Goal: Transaction & Acquisition: Purchase product/service

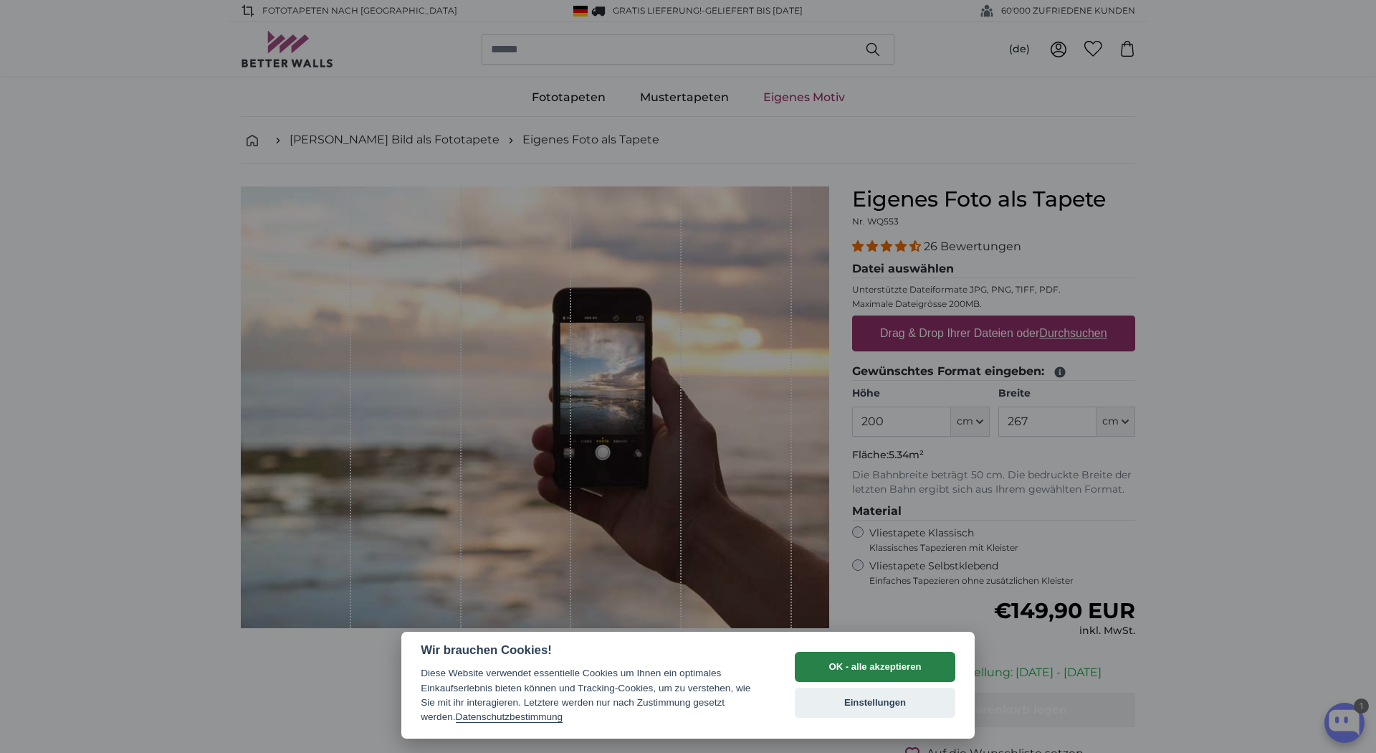
click at [894, 664] on button "OK - alle akzeptieren" at bounding box center [875, 667] width 161 height 30
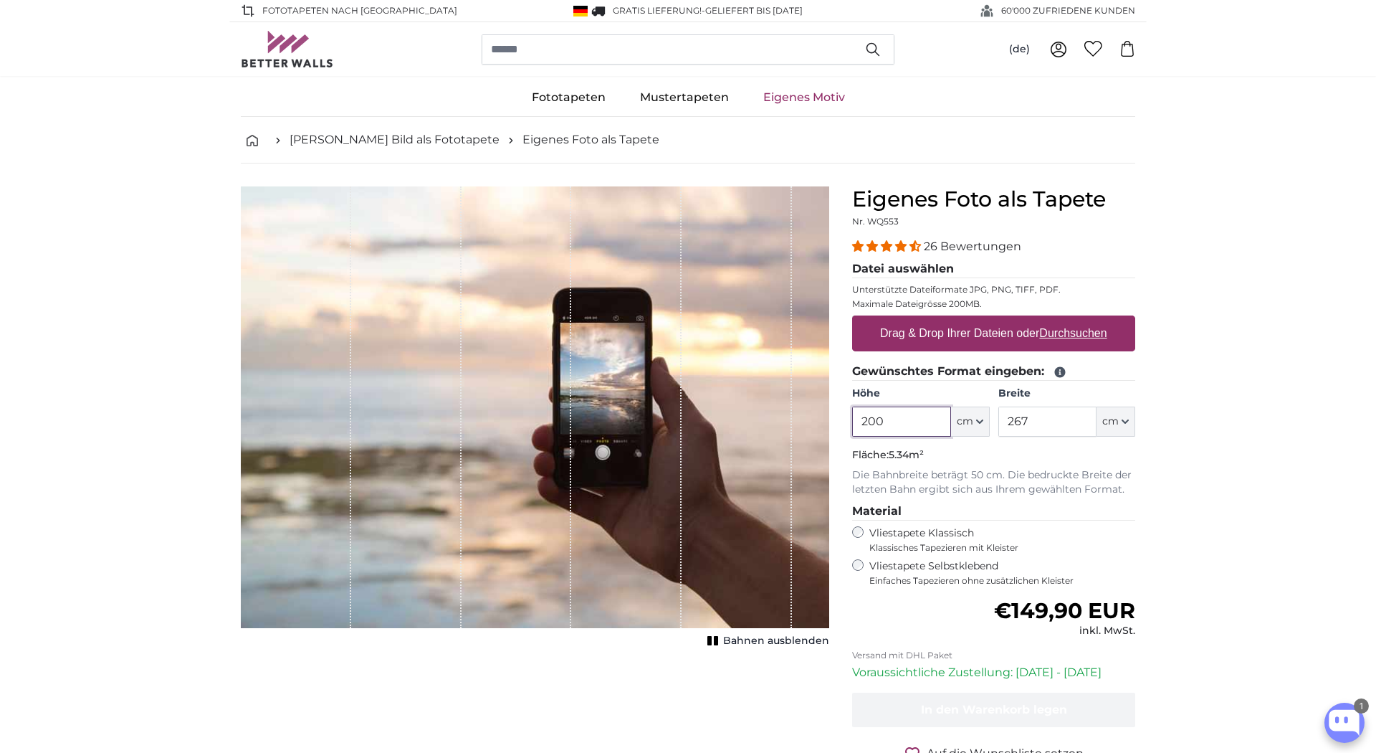
drag, startPoint x: 863, startPoint y: 415, endPoint x: 843, endPoint y: 411, distance: 20.5
click at [852, 411] on input "200" at bounding box center [901, 421] width 98 height 30
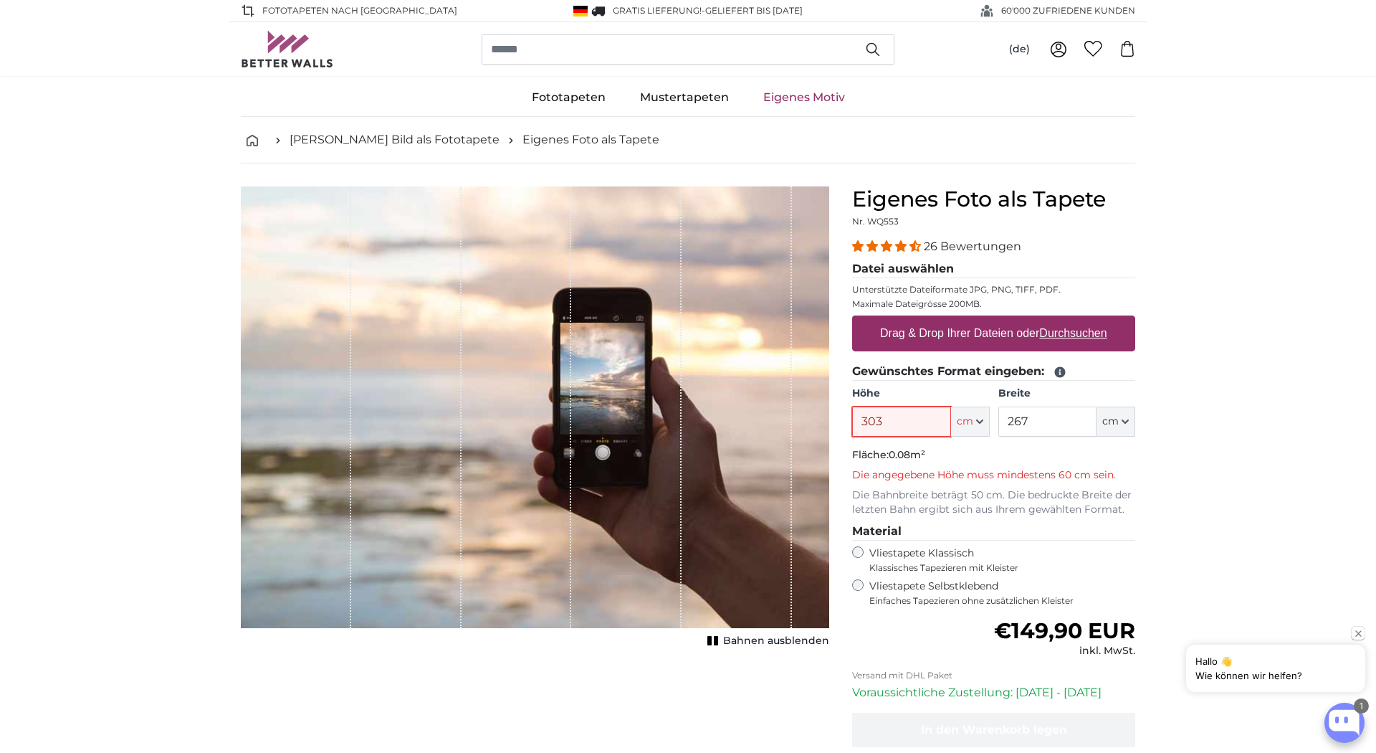
type input "303"
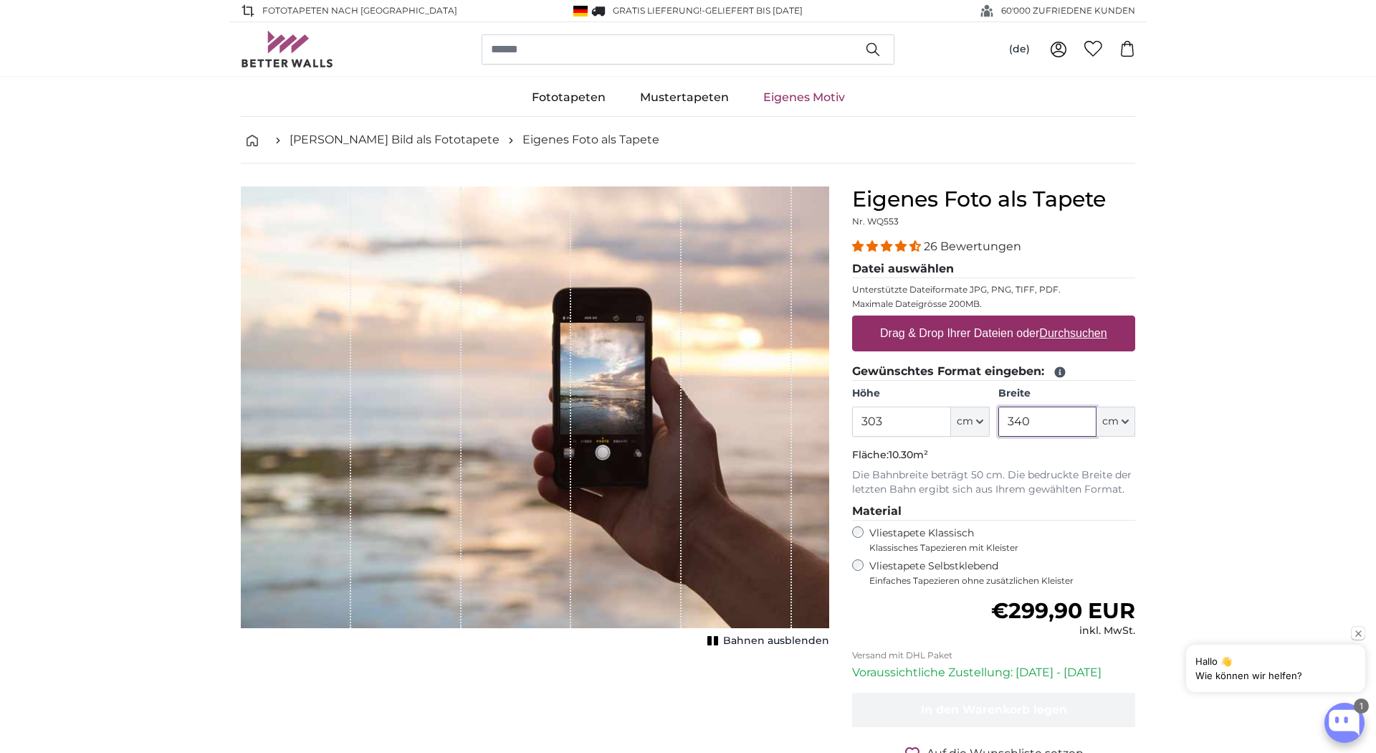
type input "340"
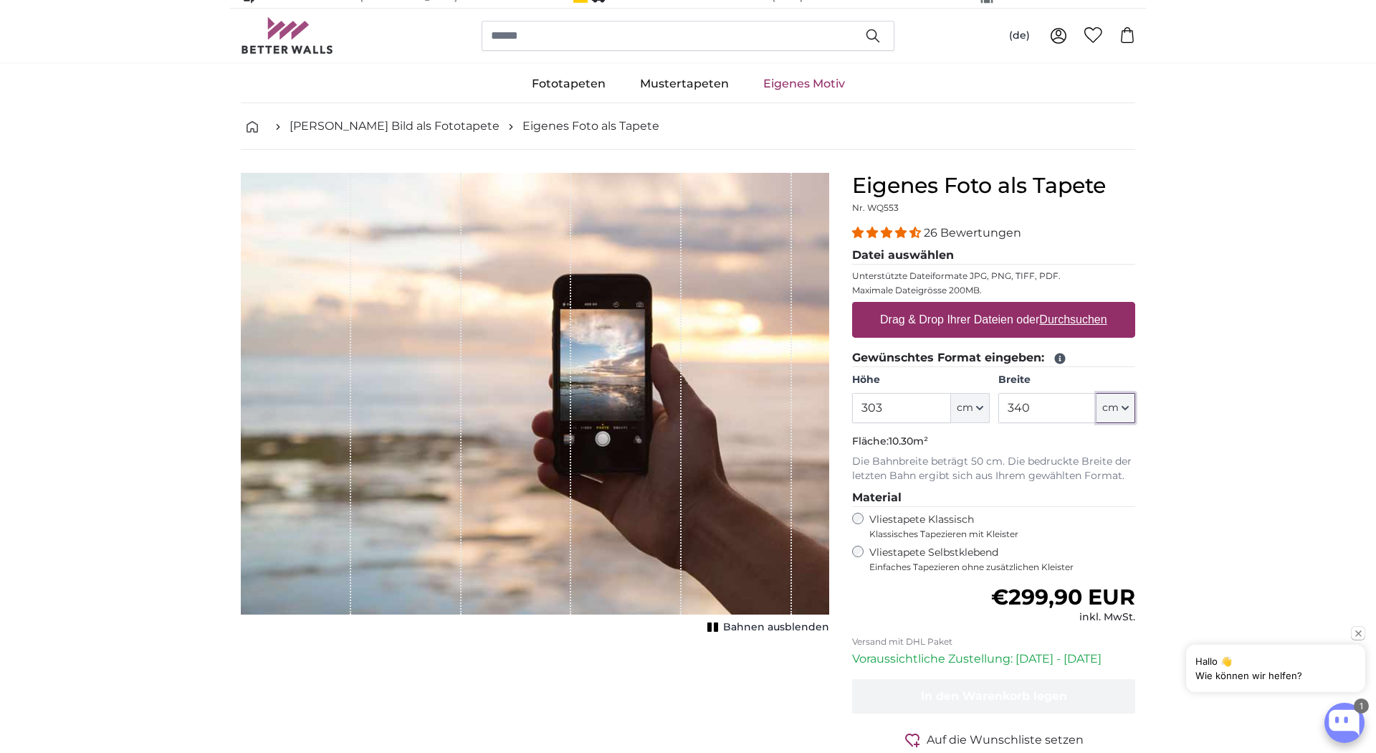
scroll to position [82, 0]
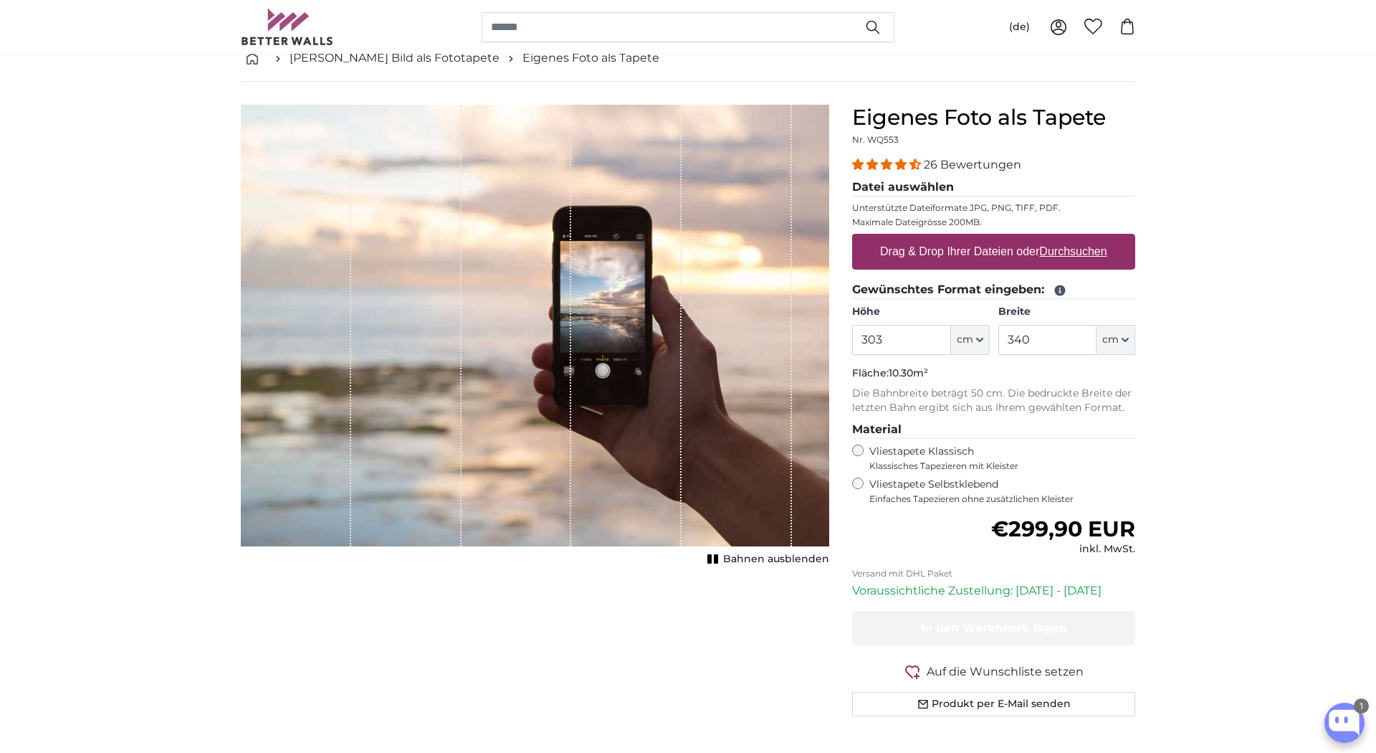
click at [927, 449] on label "Vliestapete Klassisch Klassisches Tapezieren mit Kleister" at bounding box center [996, 457] width 254 height 27
click at [953, 485] on label "Vliestapete Selbstklebend Einfaches Tapezieren ohne zusätzlichen Kleister" at bounding box center [1002, 490] width 266 height 27
click at [956, 445] on label "Vliestapete Klassisch Klassisches Tapezieren mit Kleister" at bounding box center [996, 457] width 254 height 27
